Goal: Transaction & Acquisition: Purchase product/service

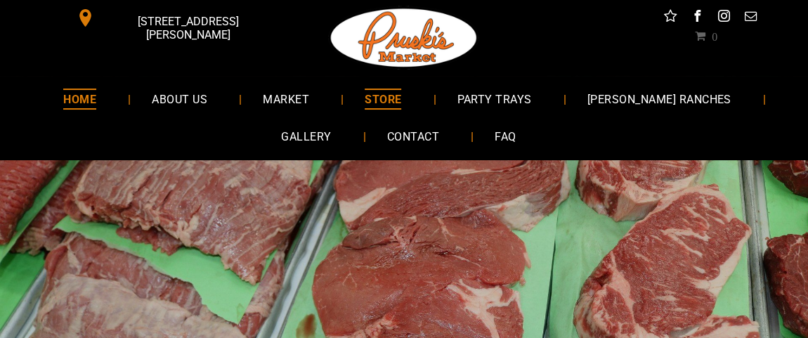
click at [401, 94] on span "STORE" at bounding box center [383, 98] width 37 height 20
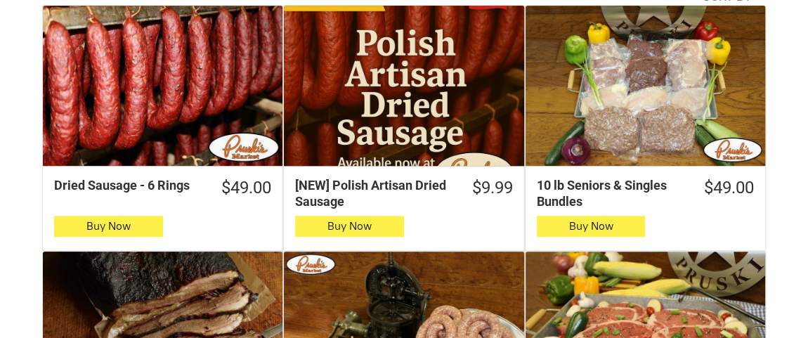
scroll to position [617, 0]
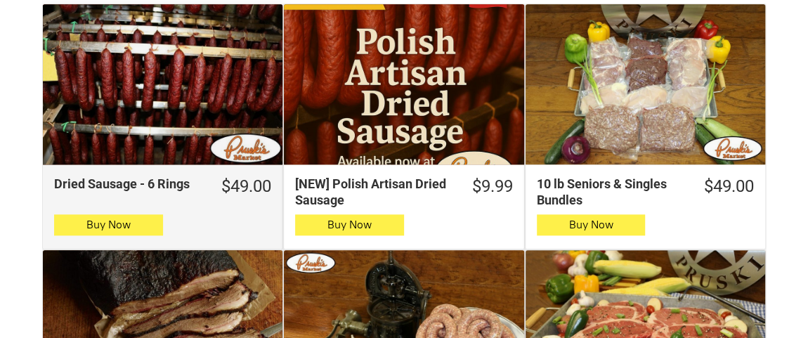
click at [117, 88] on div "Dried Sausage - 6 Rings" at bounding box center [162, 84] width 239 height 160
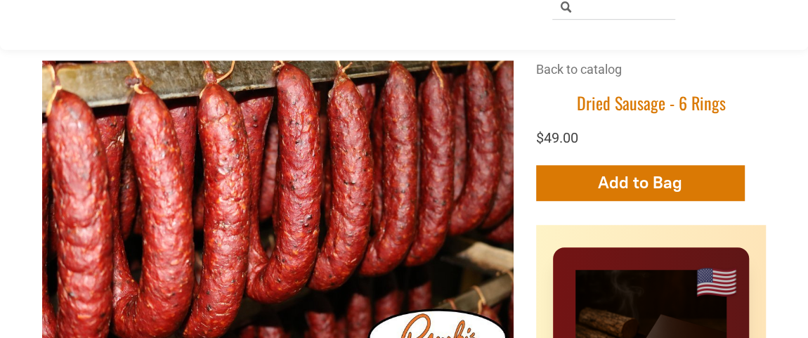
scroll to position [485, 0]
